Goal: Task Accomplishment & Management: Manage account settings

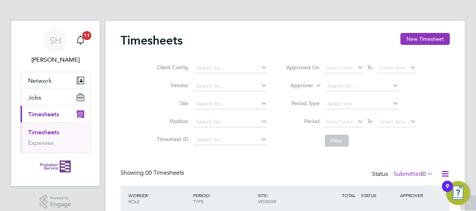
scroll to position [61, 0]
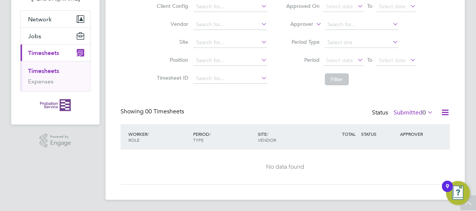
click at [46, 70] on link "Timesheets" at bounding box center [43, 70] width 31 height 7
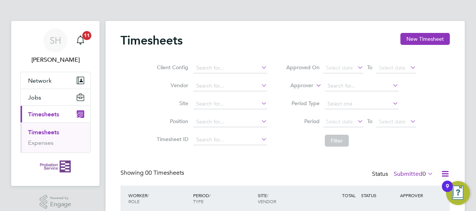
click at [49, 129] on link "Timesheets" at bounding box center [43, 132] width 31 height 7
click at [87, 40] on div "Main navigation" at bounding box center [80, 40] width 15 height 15
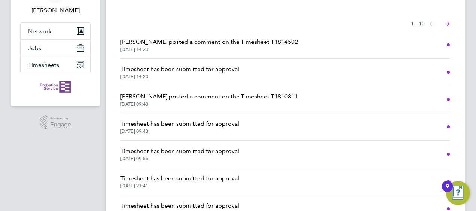
scroll to position [75, 0]
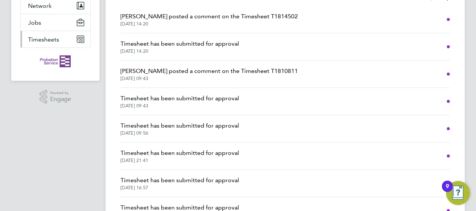
click at [50, 45] on button "Timesheets" at bounding box center [56, 39] width 70 height 16
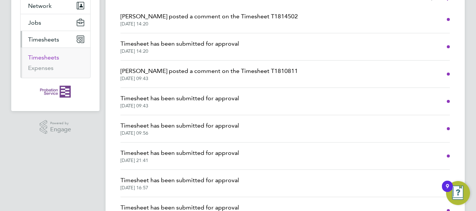
click at [49, 55] on link "Timesheets" at bounding box center [43, 57] width 31 height 7
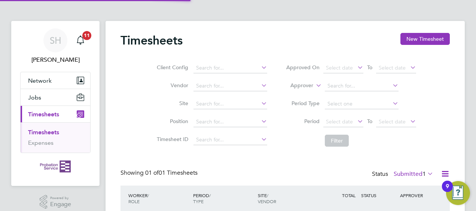
scroll to position [52, 0]
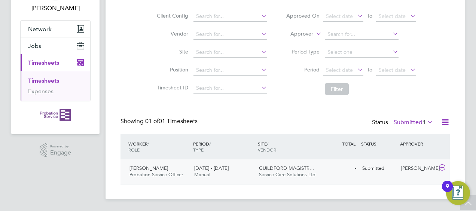
click at [443, 166] on icon at bounding box center [441, 168] width 9 height 6
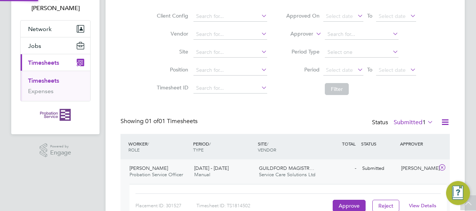
scroll to position [99, 0]
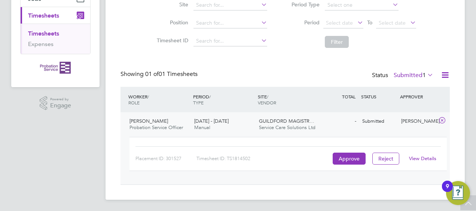
click at [419, 158] on link "View Details" at bounding box center [422, 158] width 27 height 6
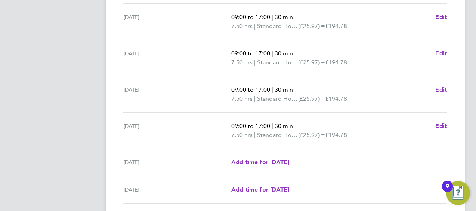
scroll to position [325, 0]
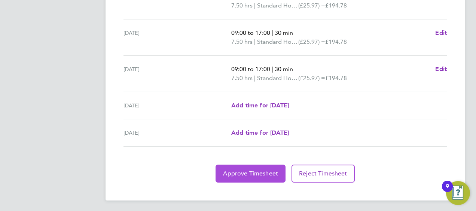
click at [237, 170] on span "Approve Timesheet" at bounding box center [250, 173] width 55 height 7
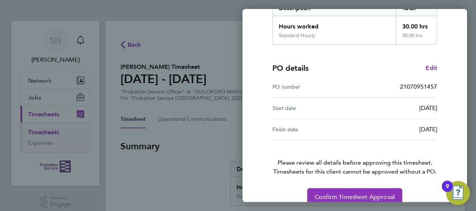
scroll to position [147, 0]
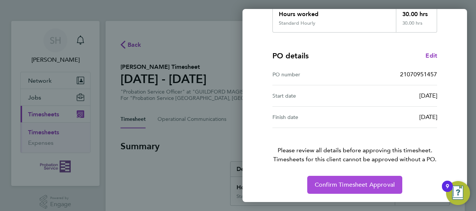
click at [378, 184] on span "Confirm Timesheet Approval" at bounding box center [354, 184] width 80 height 7
